Goal: Find specific page/section: Find specific page/section

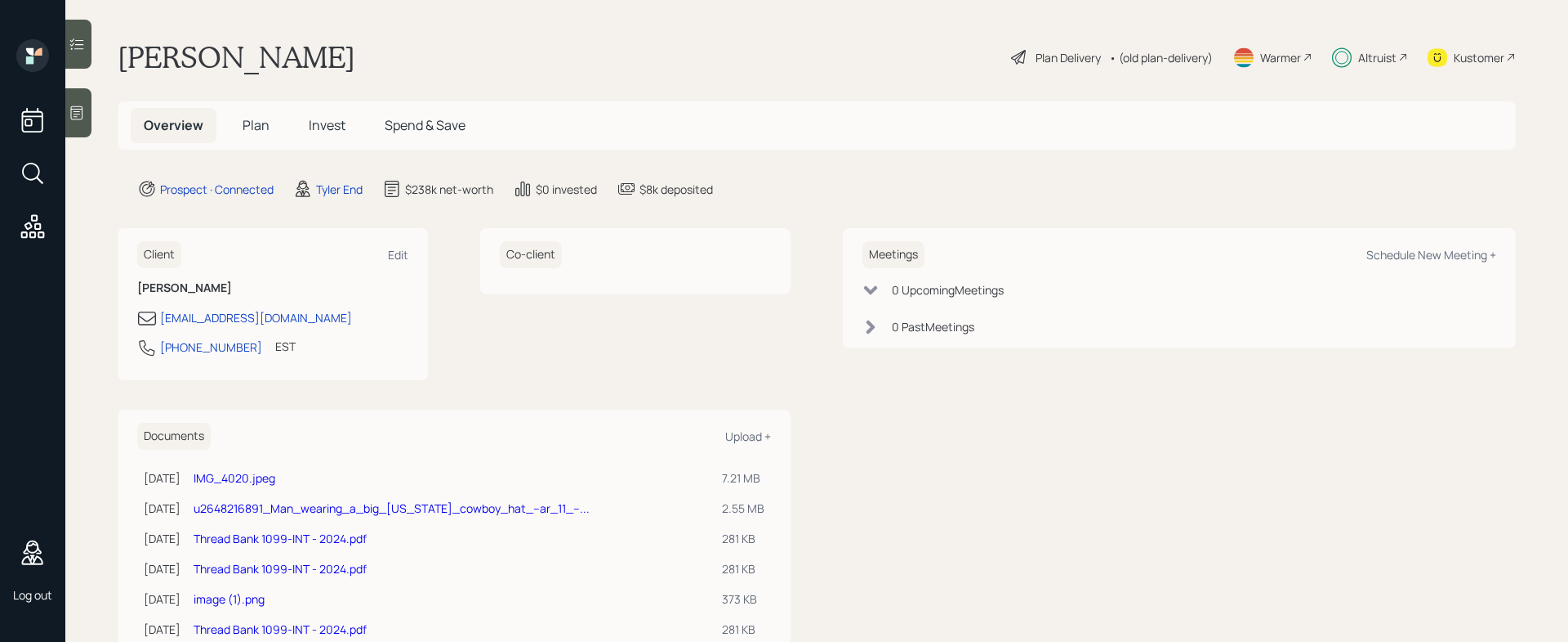
click at [249, 124] on span "Plan" at bounding box center [256, 125] width 27 height 18
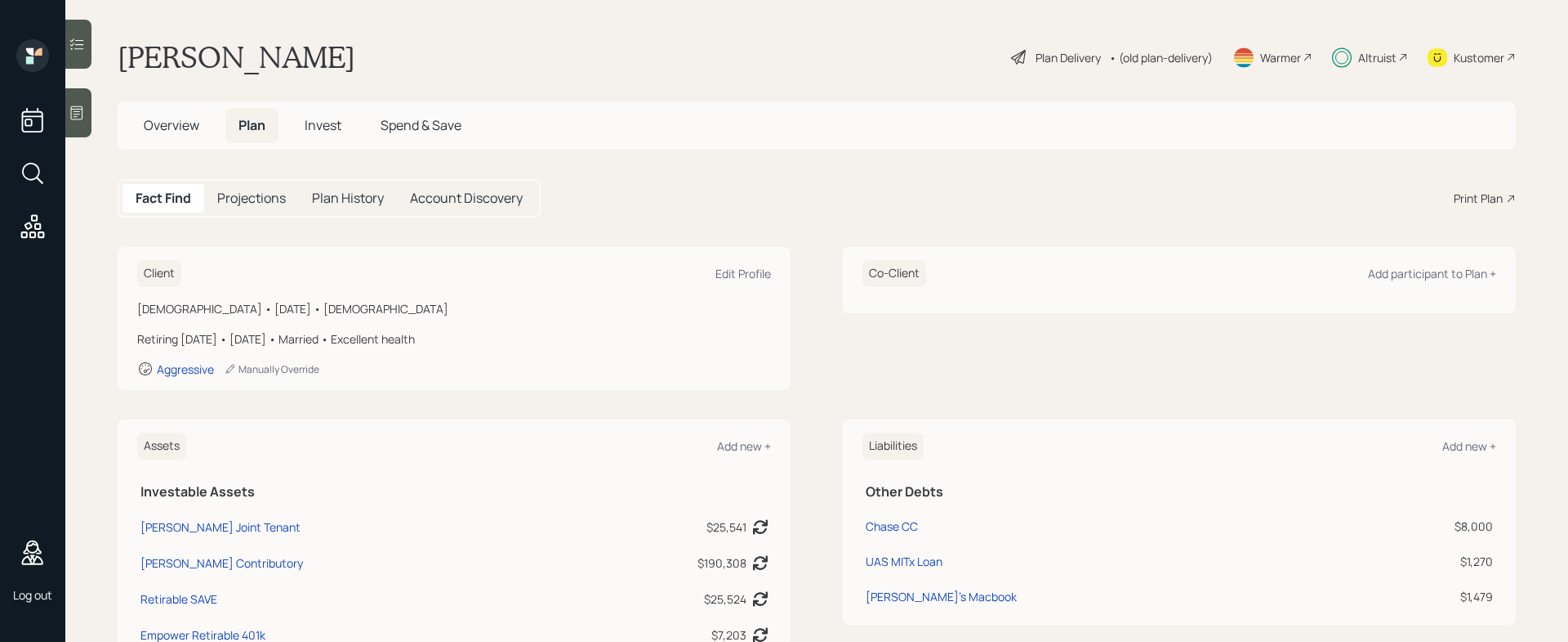
click at [505, 202] on h5 "Account Discovery" at bounding box center [466, 198] width 112 height 15
